Goal: Task Accomplishment & Management: Manage account settings

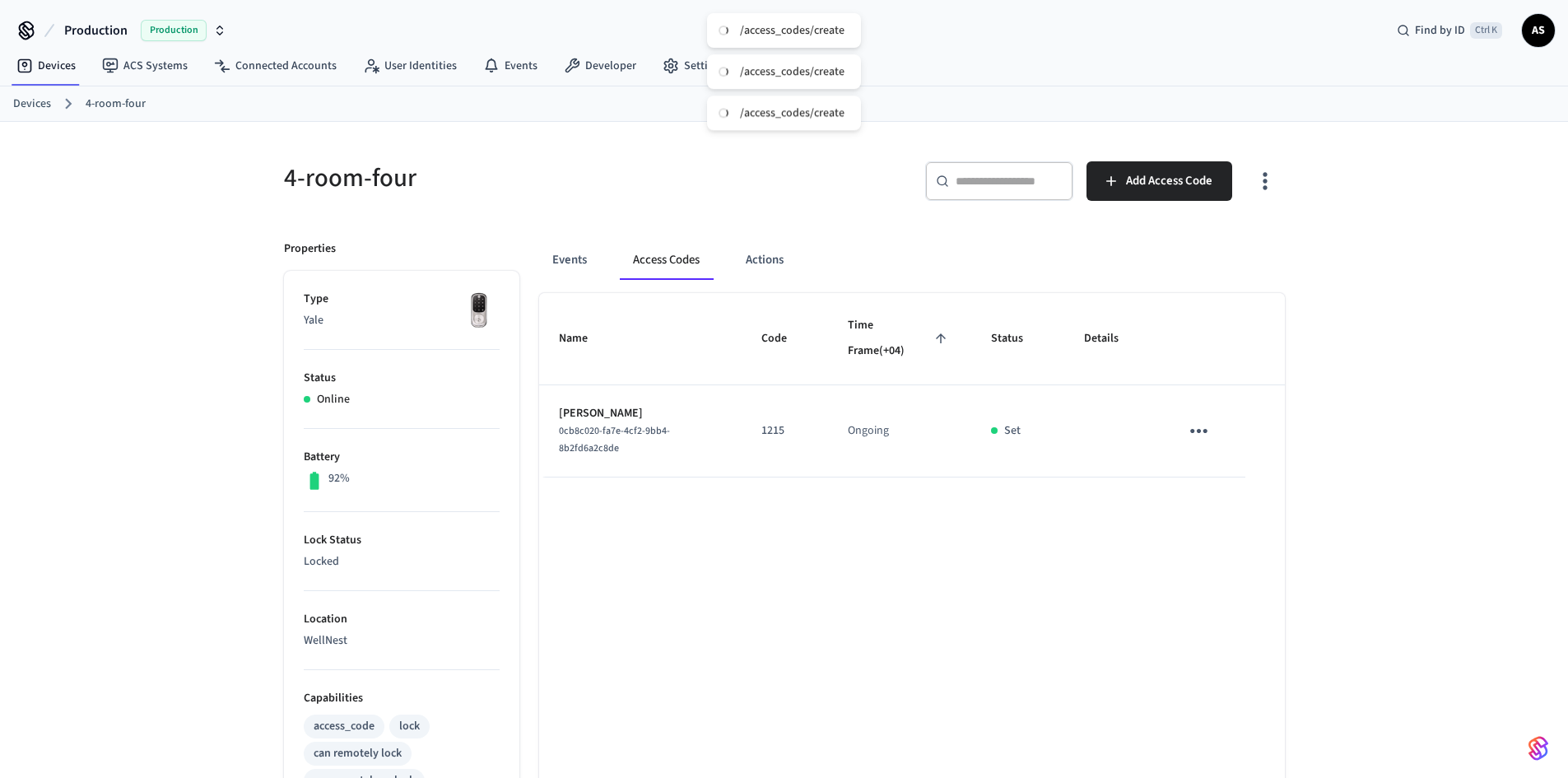
click at [44, 101] on link "Devices" at bounding box center [32, 104] width 38 height 17
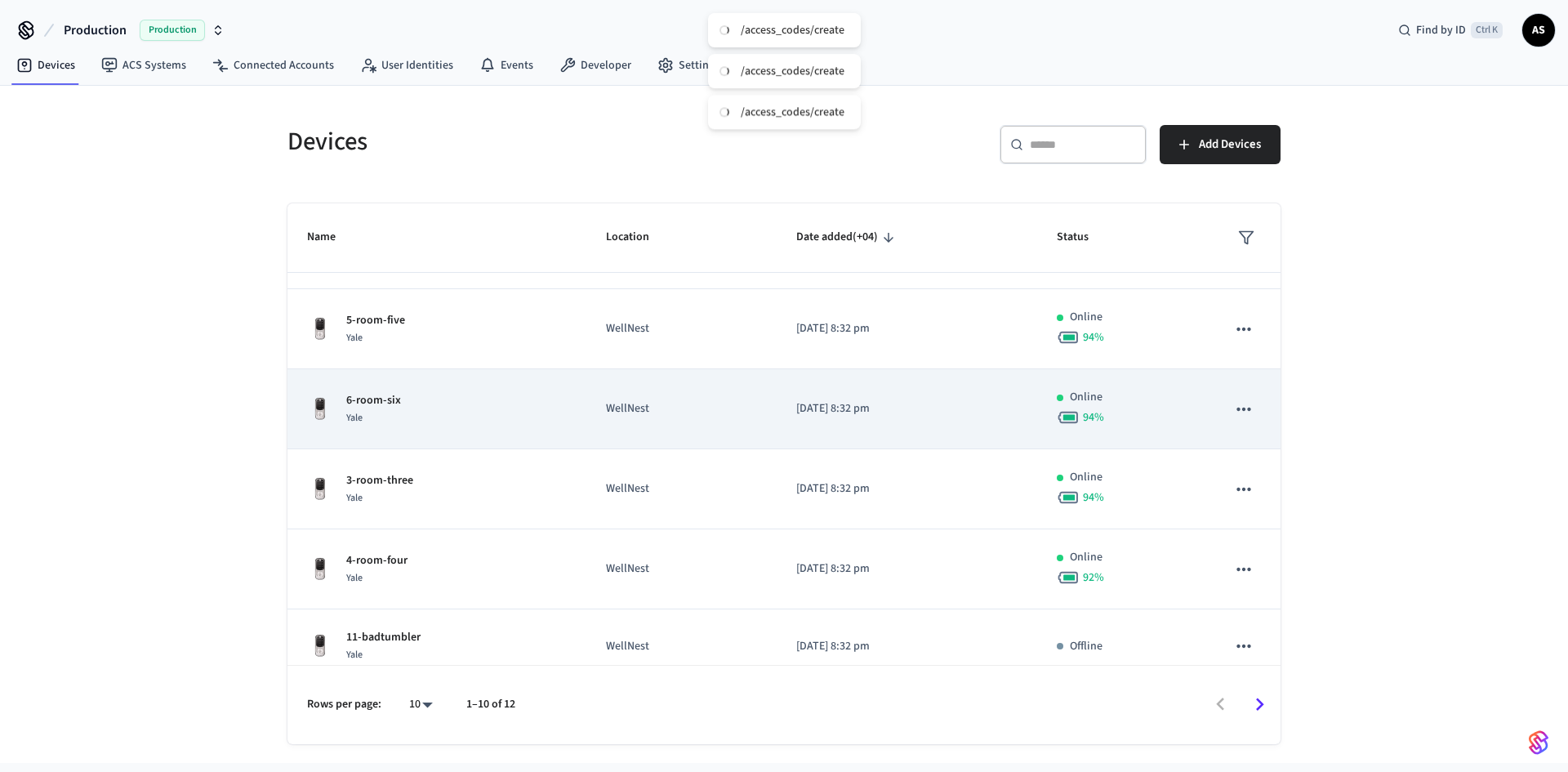
scroll to position [381, 0]
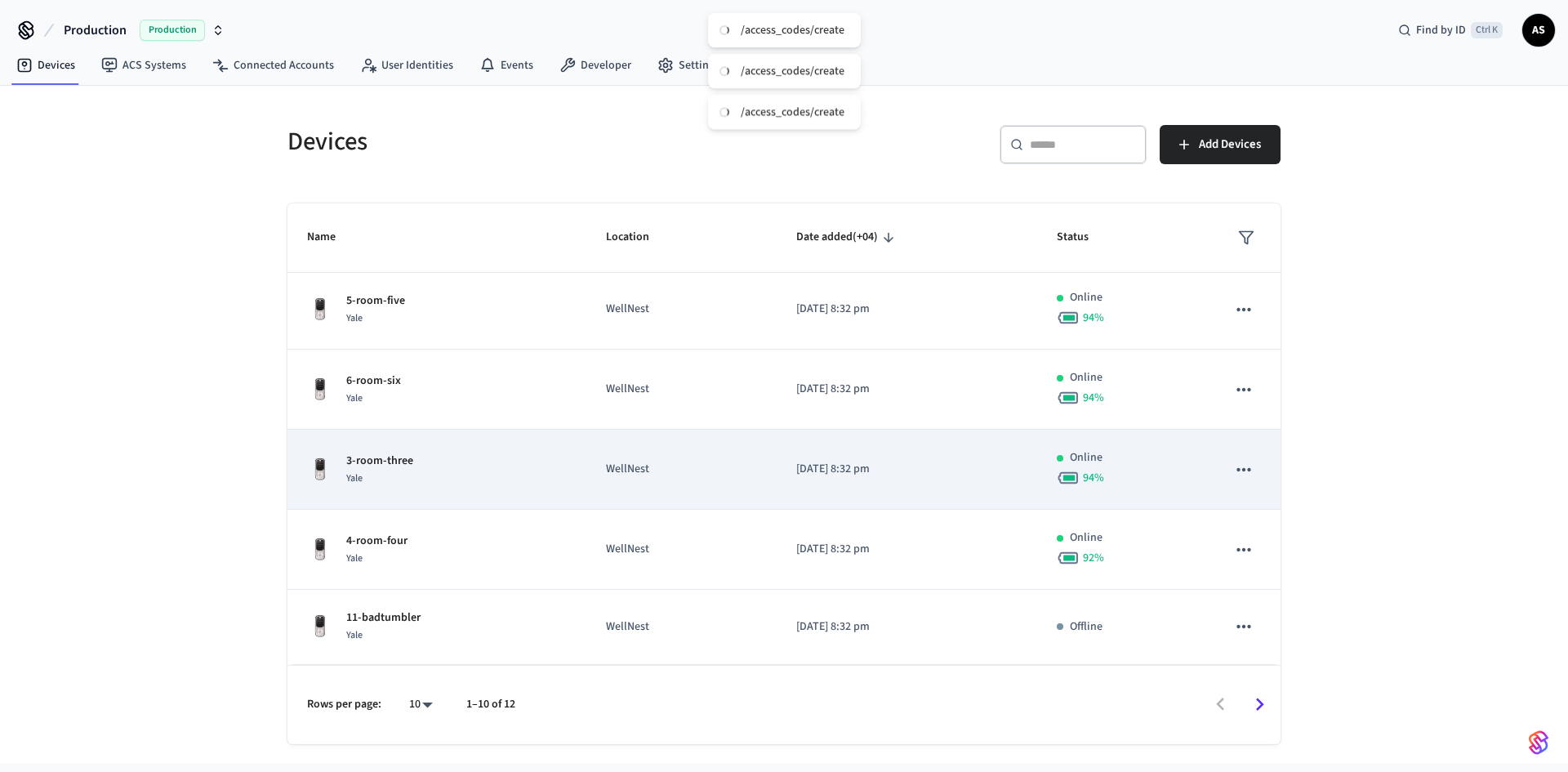
click at [417, 459] on div "3-room-three Yale" at bounding box center [437, 470] width 260 height 35
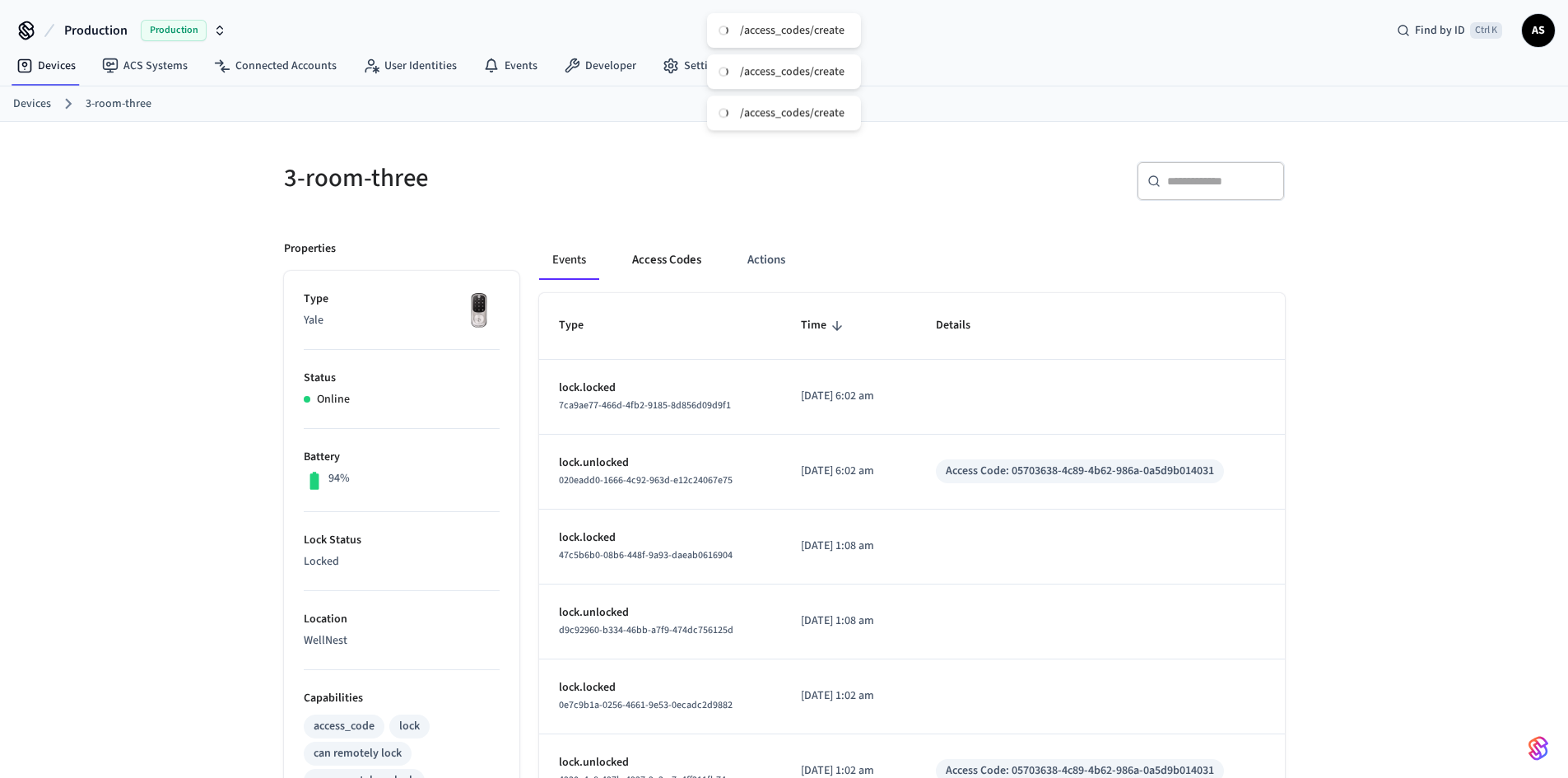
click at [695, 256] on button "Access Codes" at bounding box center [667, 259] width 96 height 39
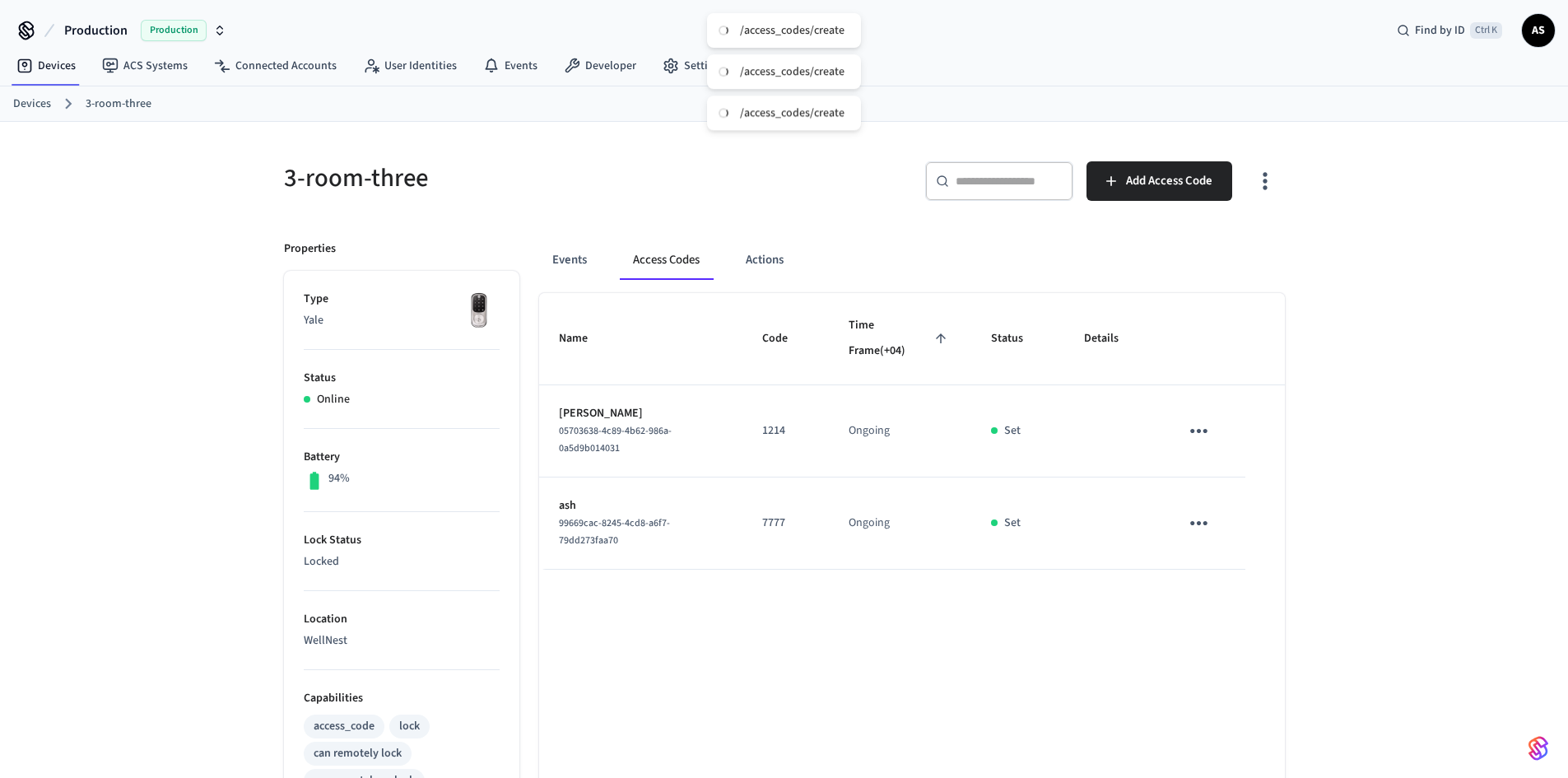
click at [36, 102] on link "Devices" at bounding box center [32, 104] width 38 height 17
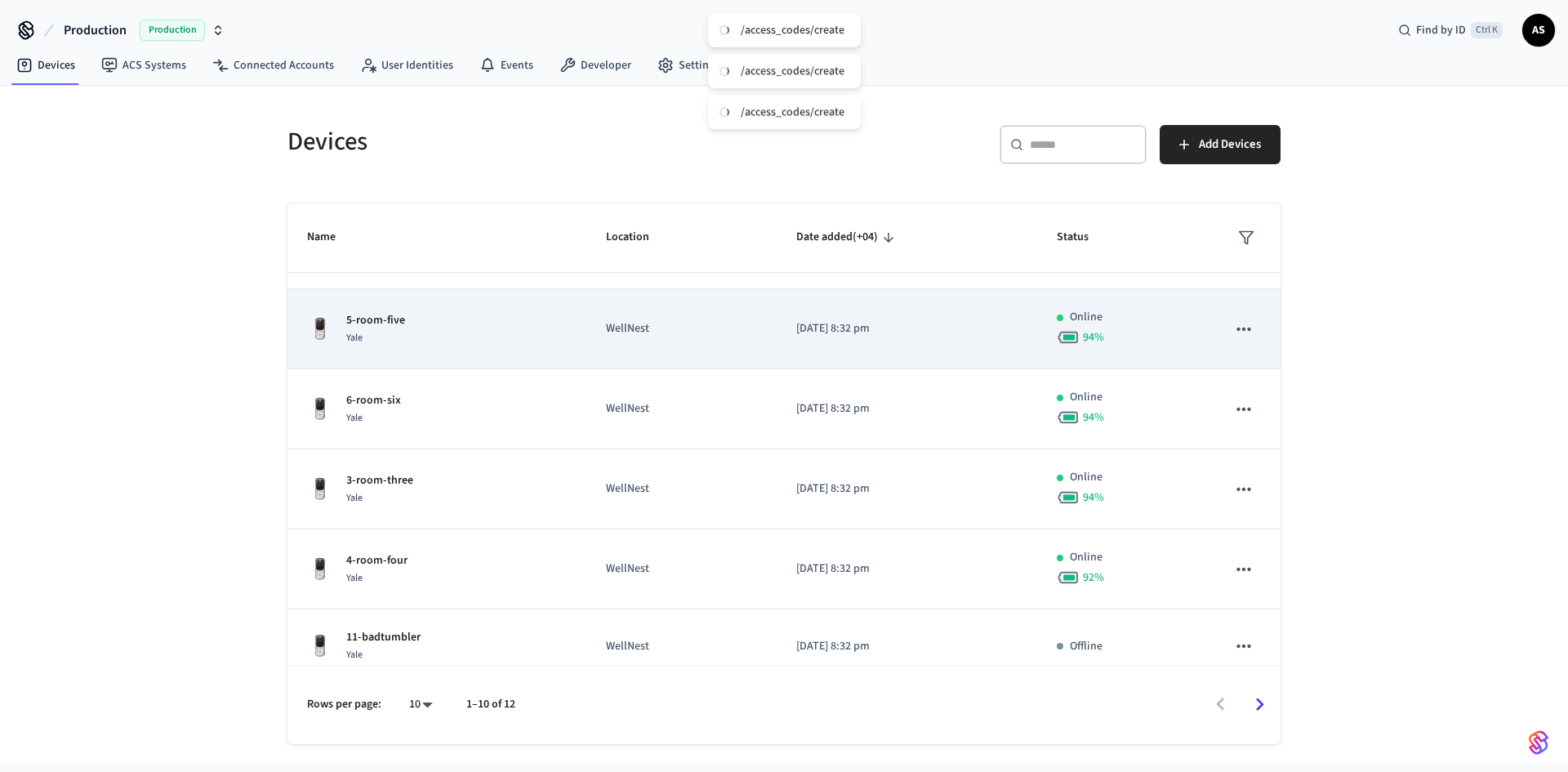
scroll to position [381, 0]
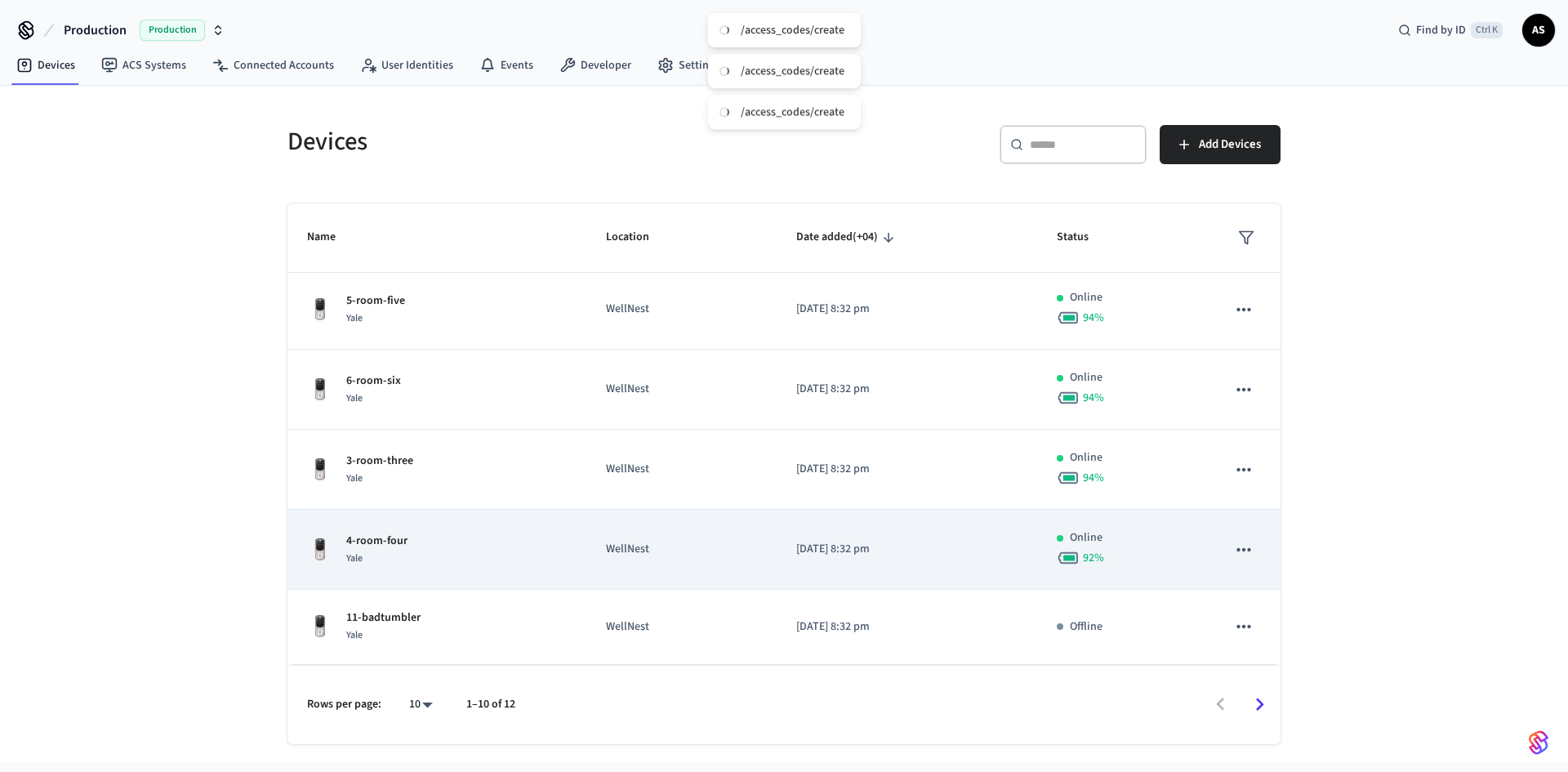
click at [419, 535] on div "4-room-four Yale" at bounding box center [437, 550] width 260 height 35
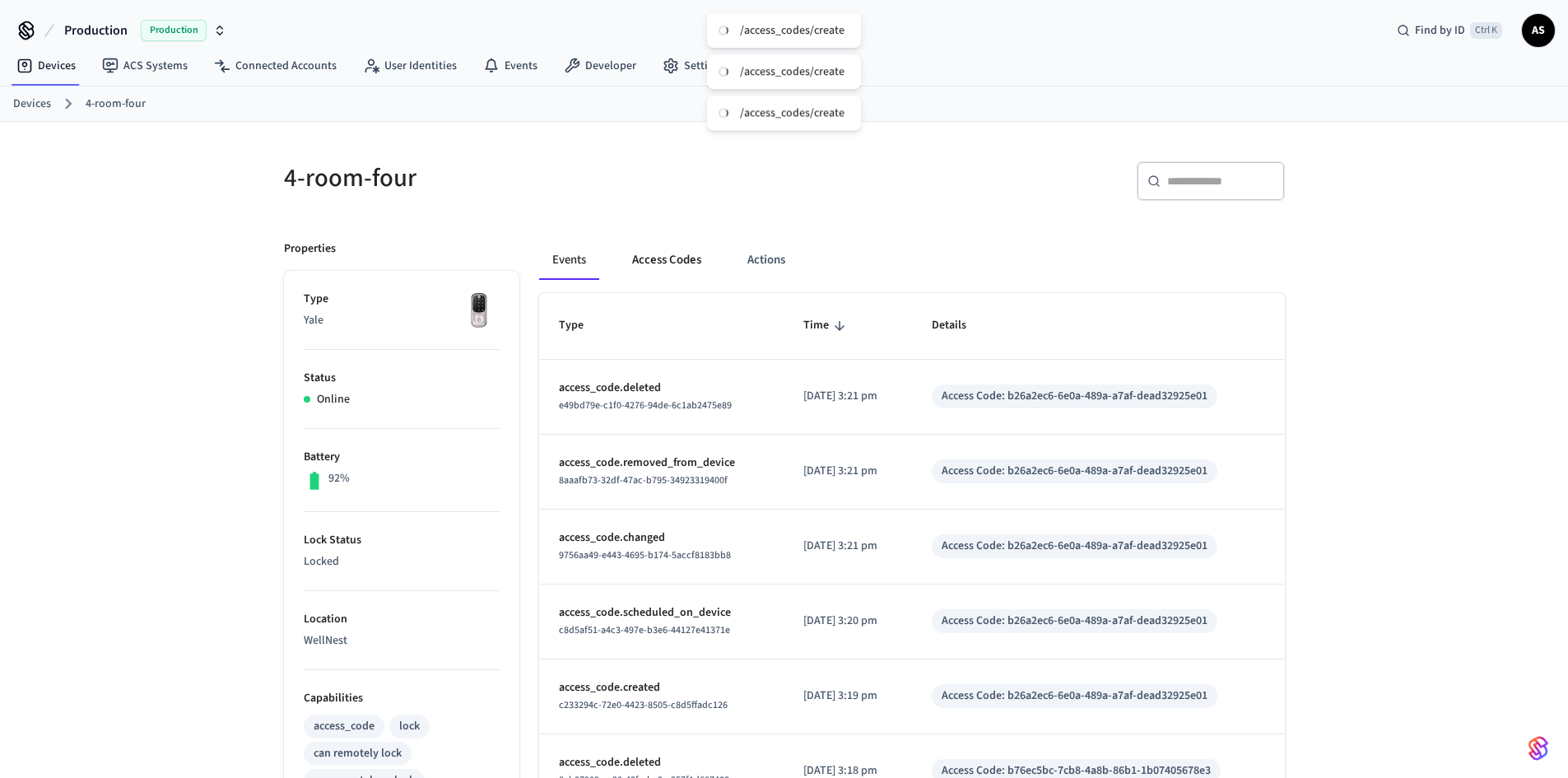
click at [667, 252] on button "Access Codes" at bounding box center [667, 259] width 96 height 39
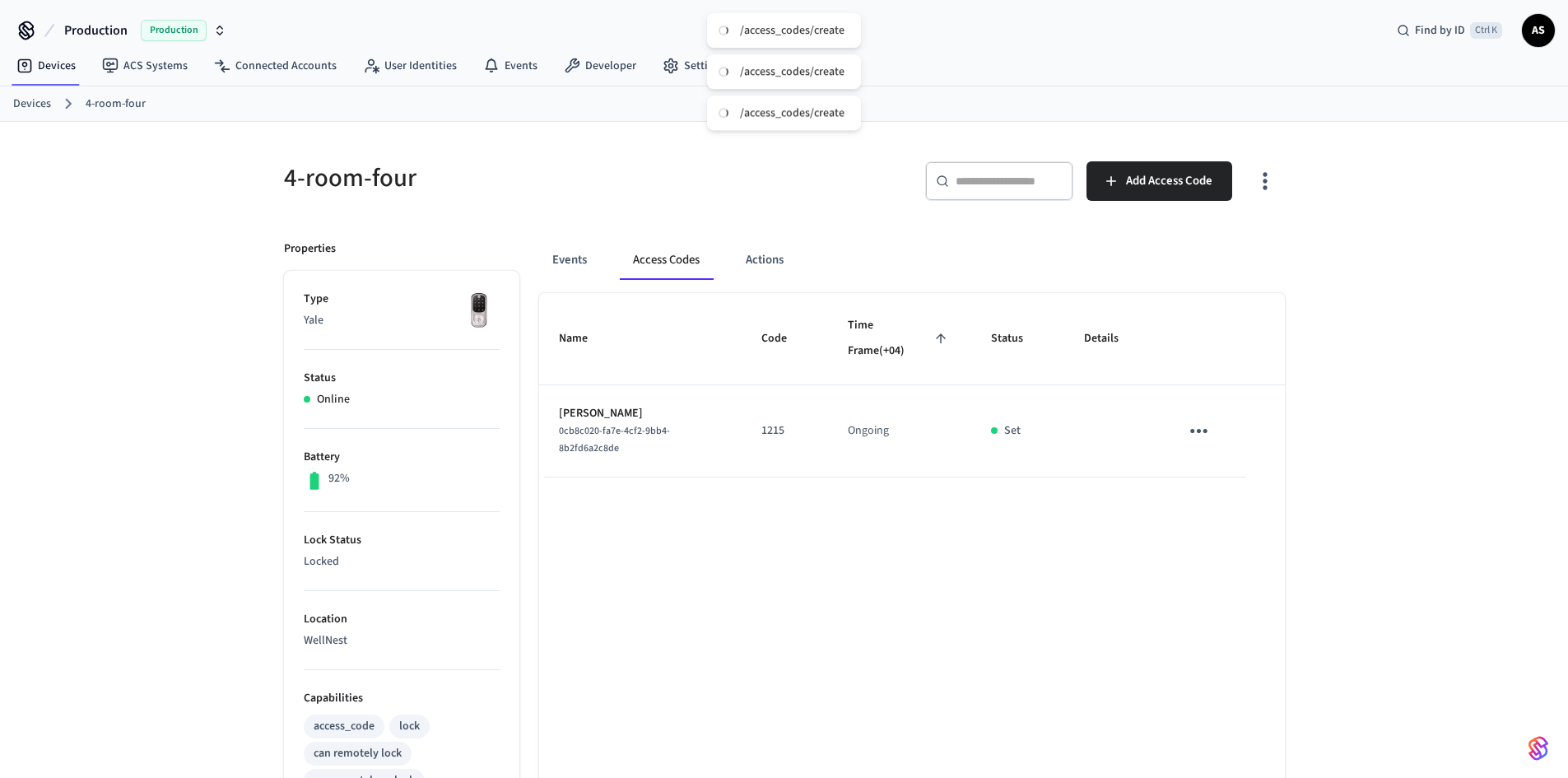
click at [27, 106] on link "Devices" at bounding box center [32, 104] width 38 height 17
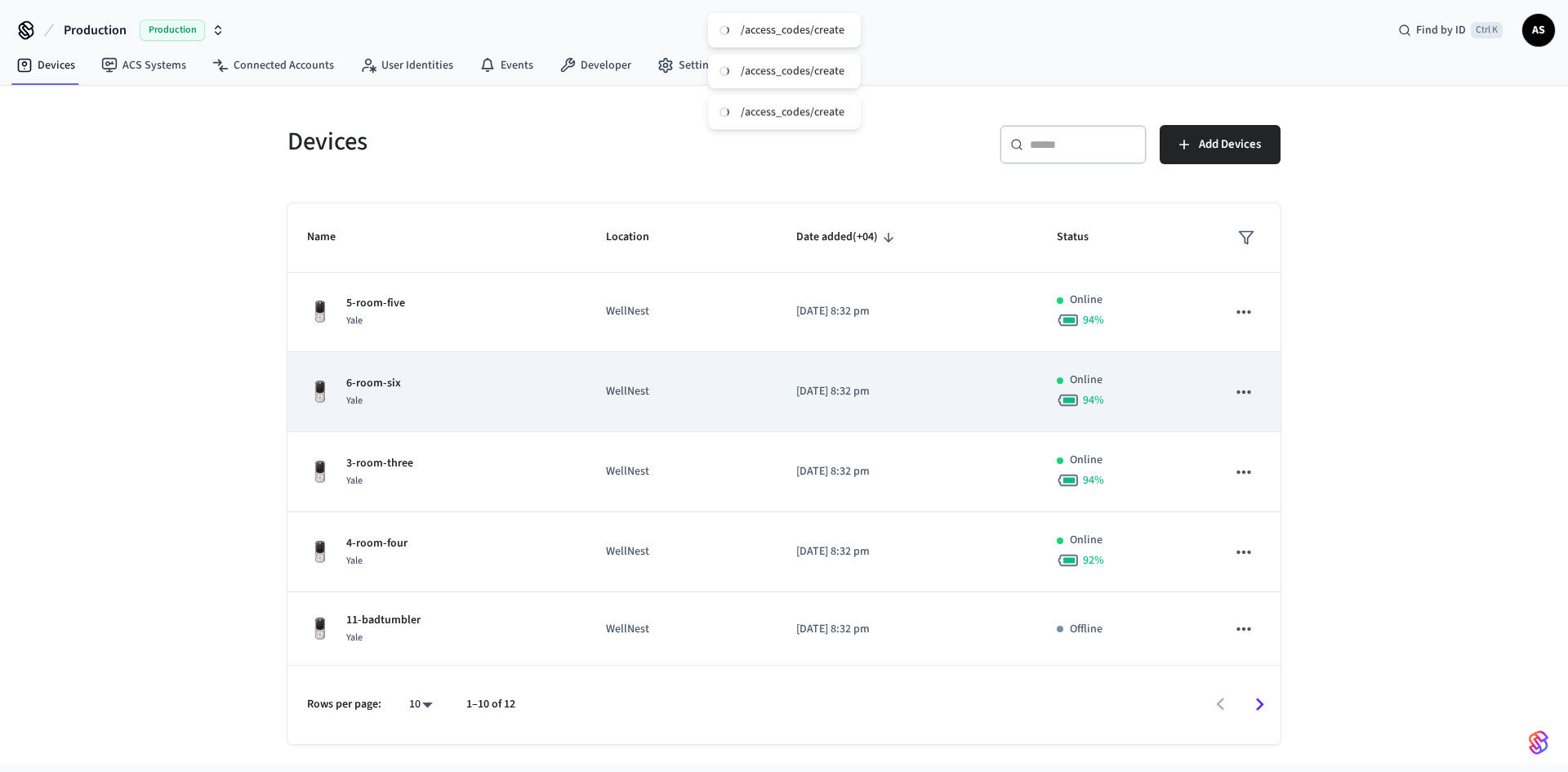
scroll to position [381, 0]
click at [521, 400] on div "6-room-six Yale" at bounding box center [437, 389] width 260 height 35
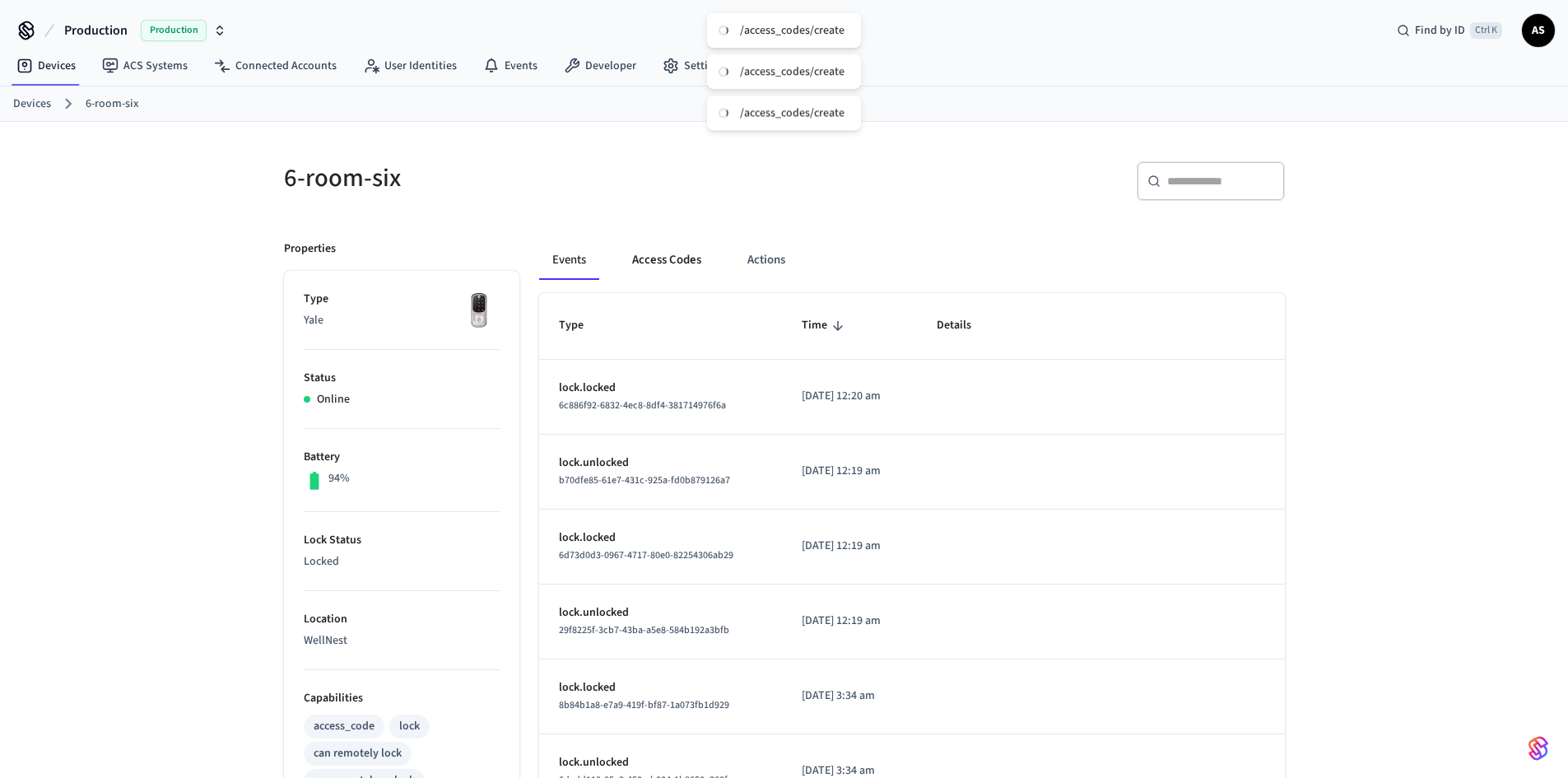
click at [659, 253] on button "Access Codes" at bounding box center [667, 259] width 96 height 39
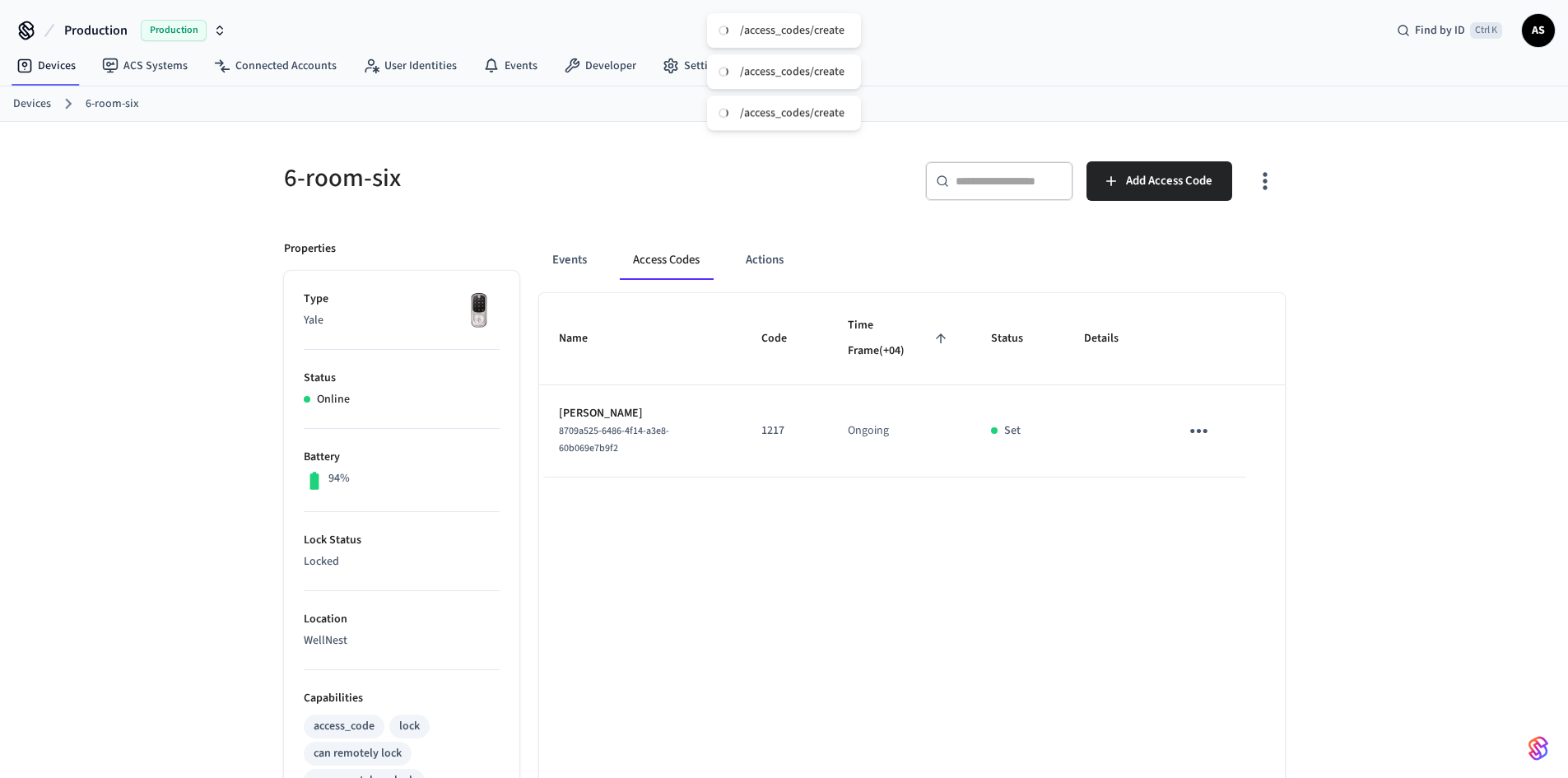
click at [43, 92] on div "Devices 6-room-six" at bounding box center [784, 104] width 1568 height 36
click at [42, 94] on ol "Devices 6-room-six" at bounding box center [790, 104] width 1555 height 22
click at [42, 101] on link "Devices" at bounding box center [32, 104] width 38 height 17
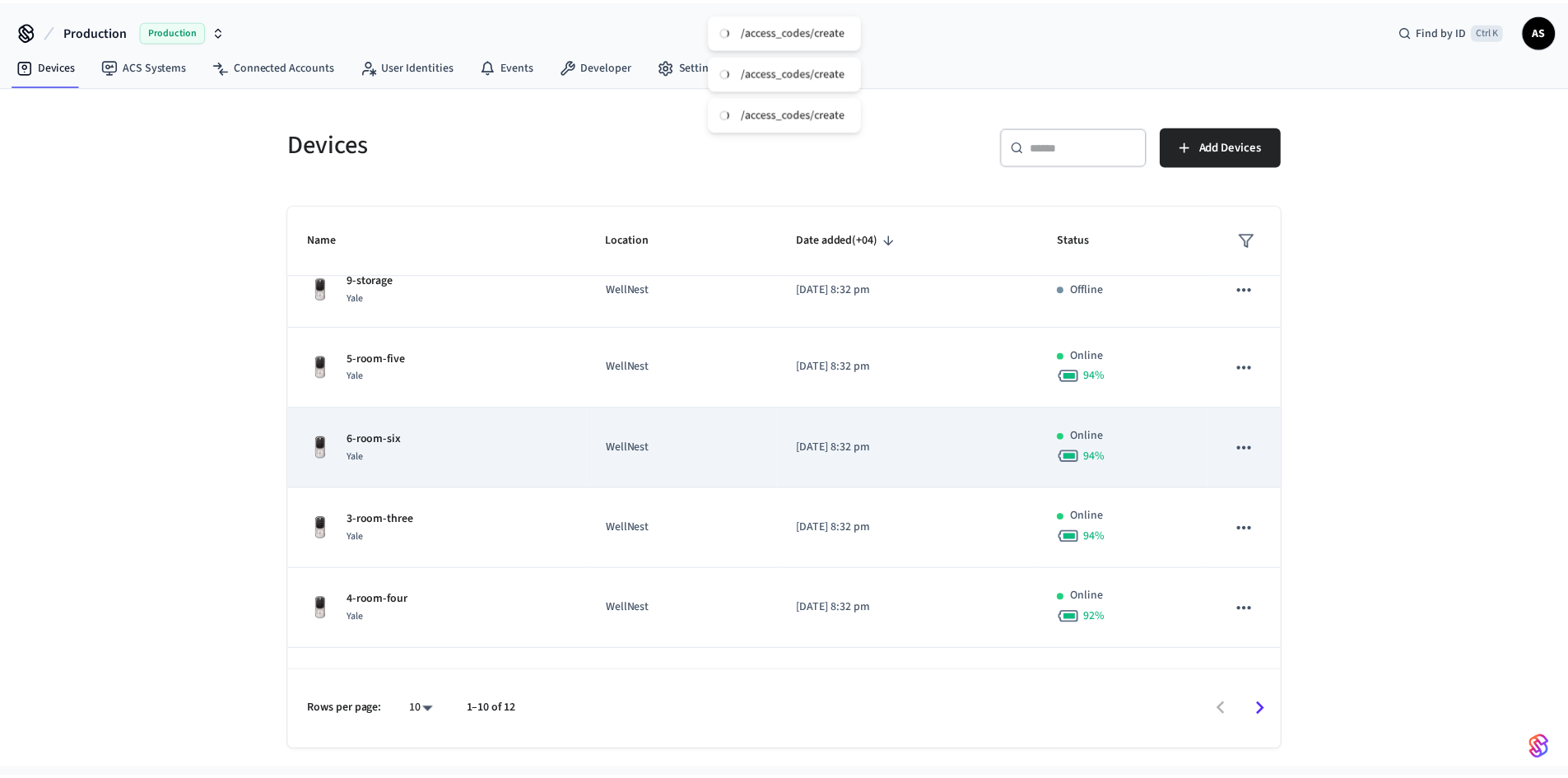
scroll to position [329, 0]
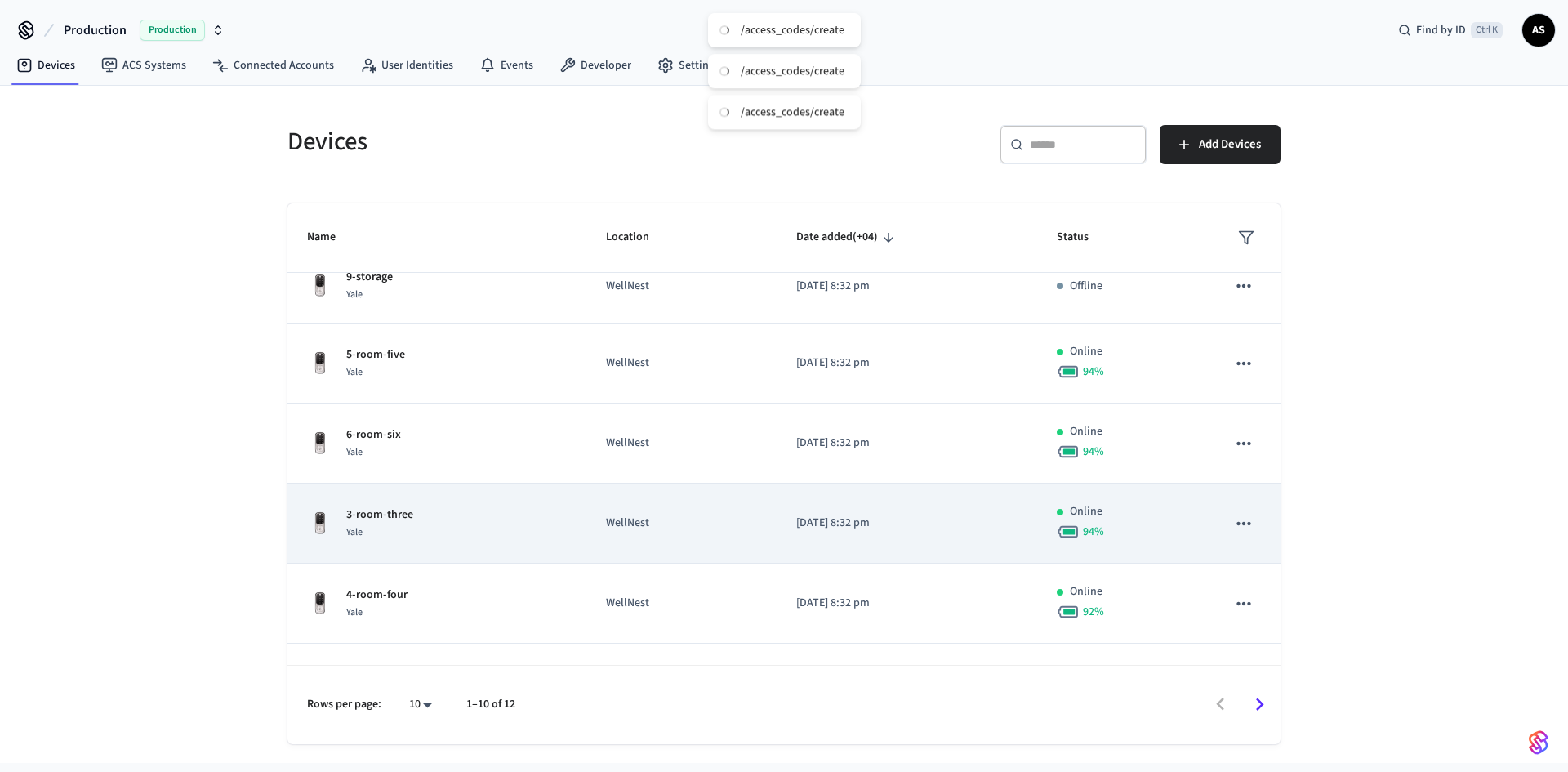
click at [474, 520] on div "3-room-three Yale" at bounding box center [437, 523] width 260 height 35
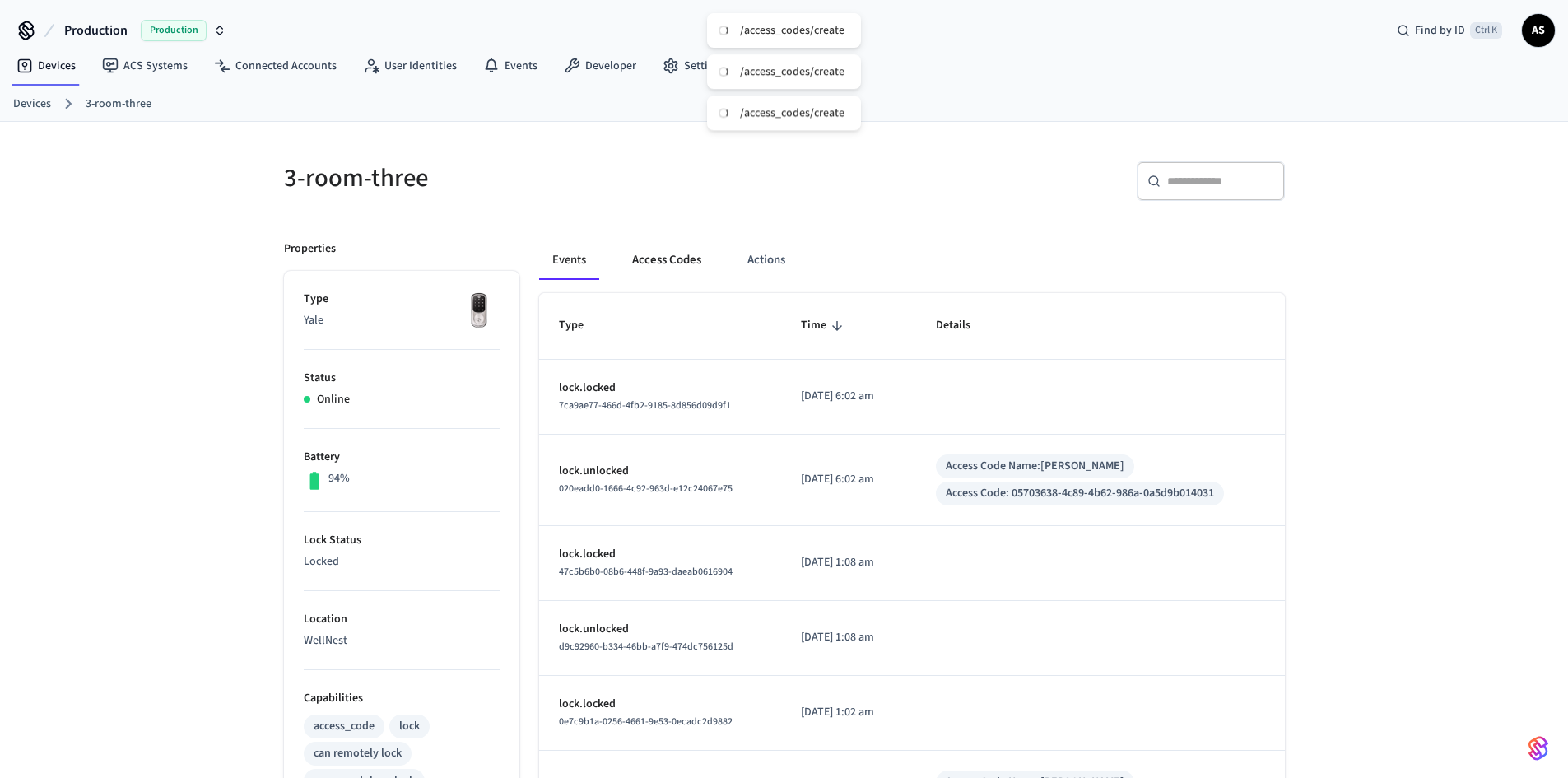
click at [670, 246] on button "Access Codes" at bounding box center [667, 259] width 96 height 39
click at [677, 259] on button "Access Codes" at bounding box center [667, 259] width 96 height 39
